Goal: Feedback & Contribution: Leave review/rating

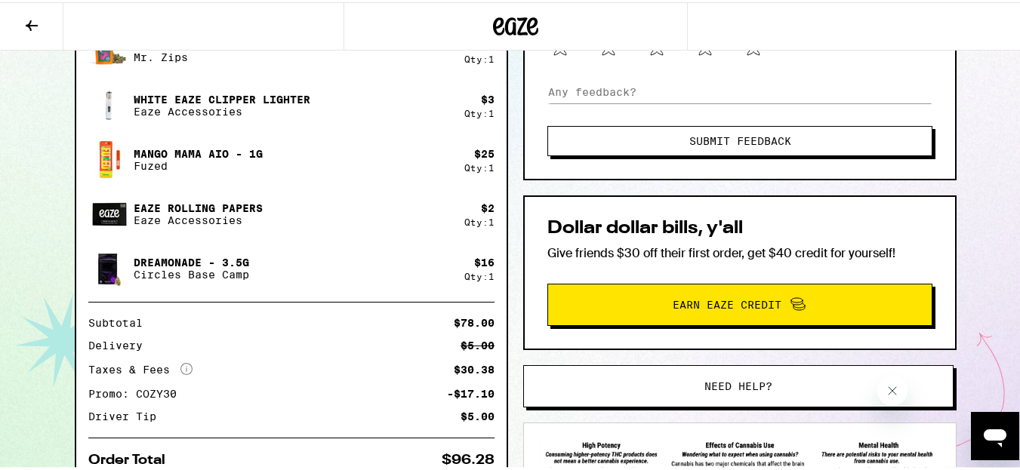
click at [47, 414] on div "[STREET_ADDRESS] Your order was delivered at 2:22 pm Order has been delivered I…" at bounding box center [515, 112] width 1031 height 1047
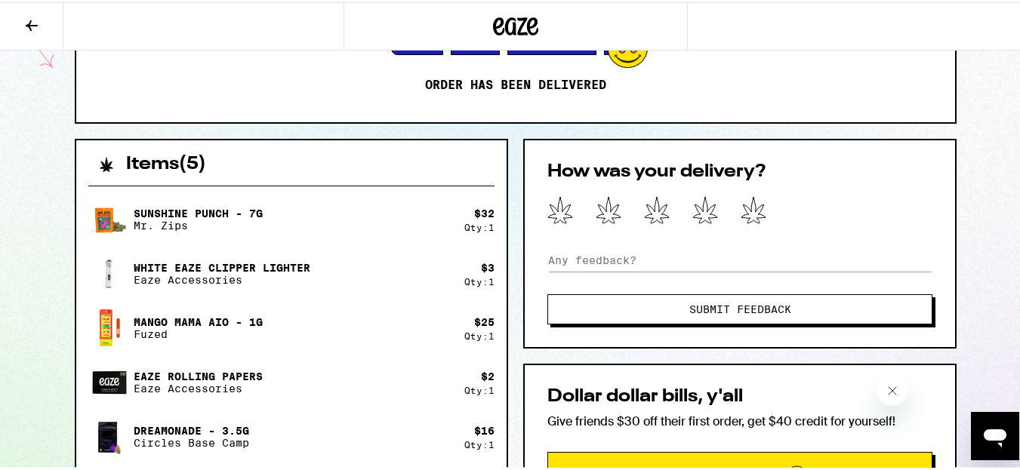
scroll to position [241, 0]
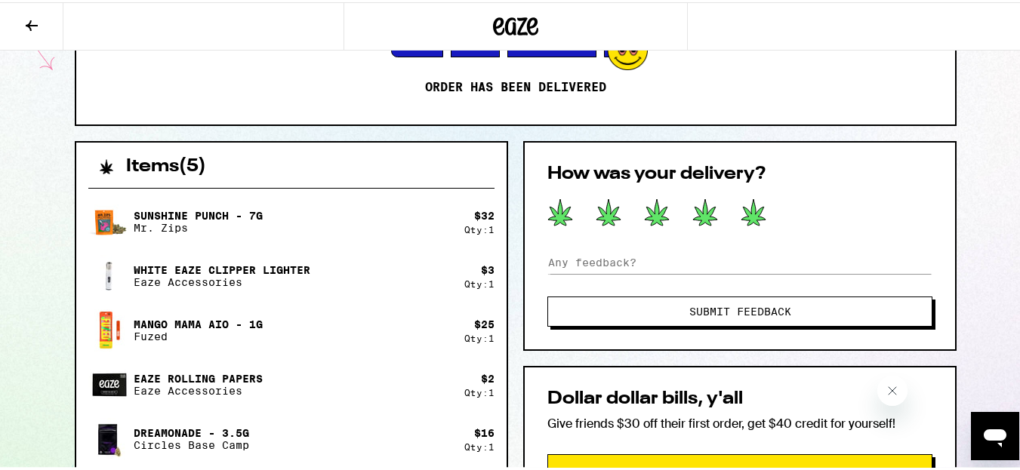
click at [749, 216] on icon at bounding box center [753, 210] width 24 height 26
click at [601, 255] on input at bounding box center [739, 260] width 385 height 23
type input "awesome, really nice driver!"
click at [661, 312] on span "Submit Feedback" at bounding box center [739, 309] width 263 height 11
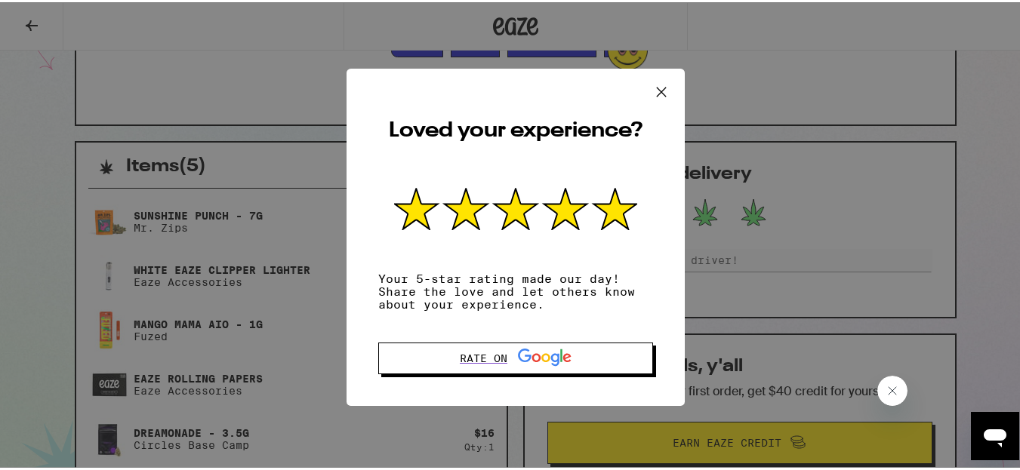
click at [650, 86] on icon at bounding box center [661, 89] width 23 height 23
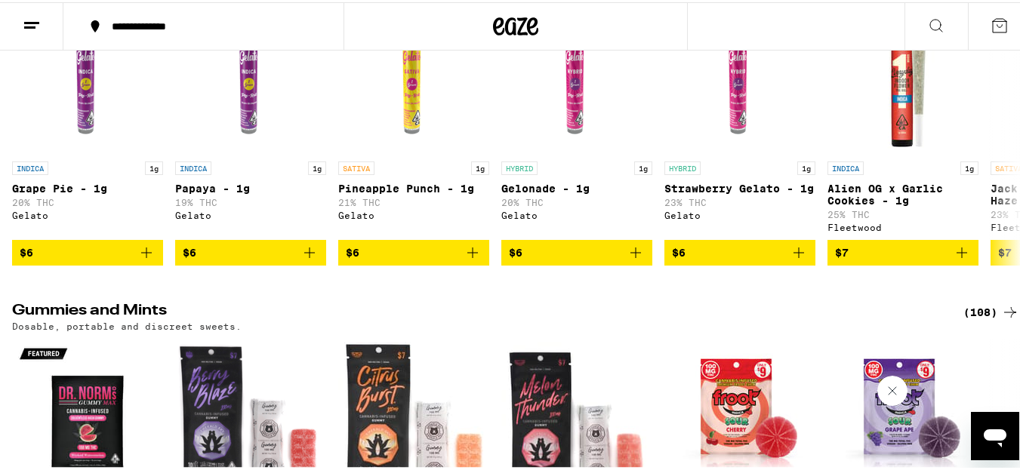
scroll to position [4160, 0]
